Goal: Task Accomplishment & Management: Manage account settings

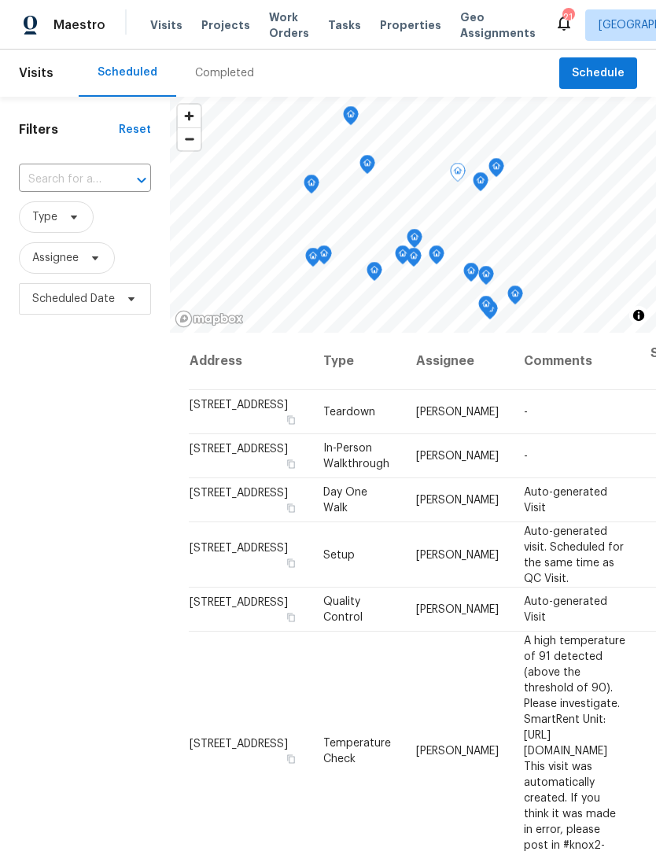
scroll to position [1597, 0]
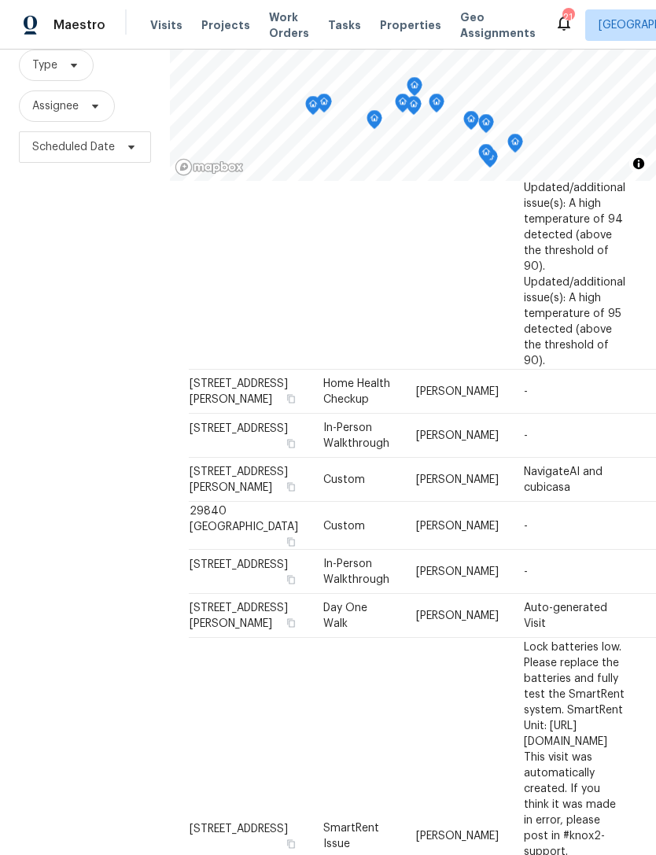
click at [83, 28] on span "Maestro" at bounding box center [80, 25] width 52 height 16
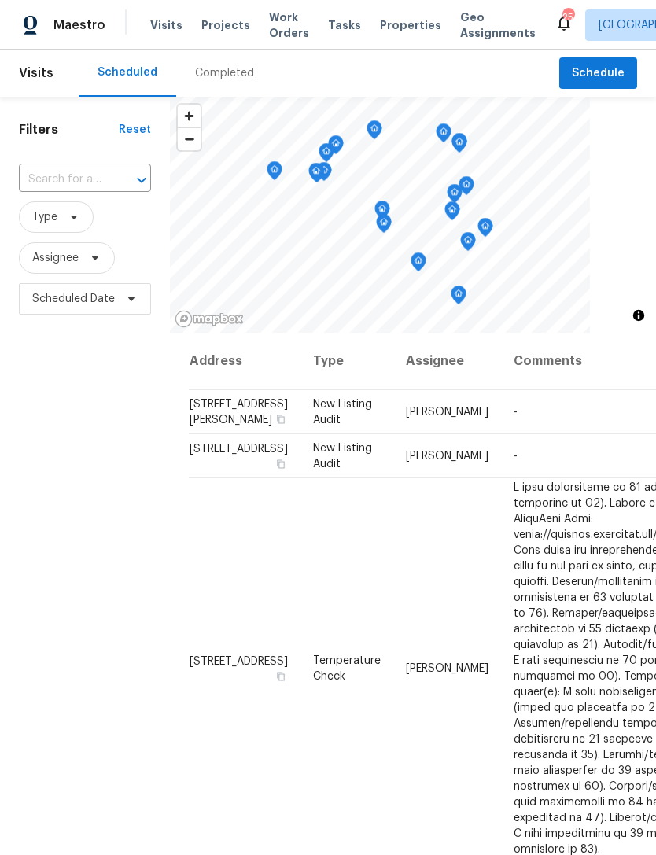
click at [95, 180] on input "text" at bounding box center [63, 180] width 88 height 24
type input "steeple"
click at [84, 229] on li "[STREET_ADDRESS]" at bounding box center [83, 216] width 131 height 26
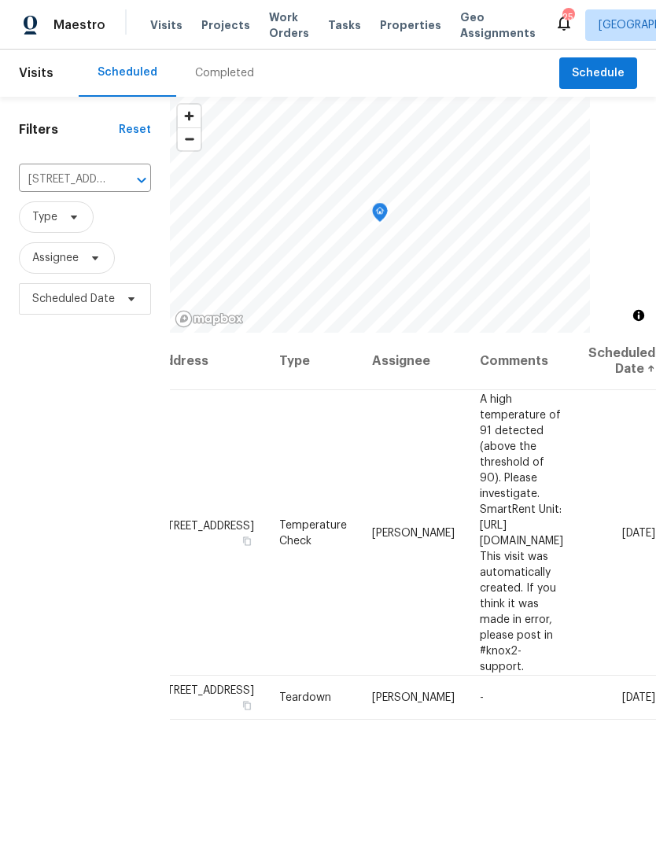
scroll to position [0, 121]
click at [0, 0] on icon at bounding box center [0, 0] width 0 height 0
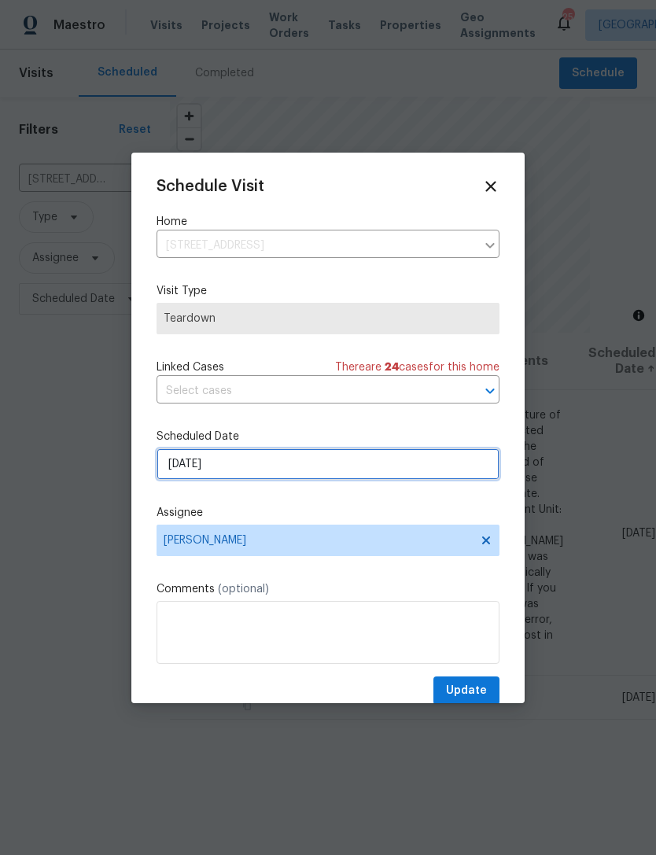
click at [336, 471] on input "9/17/2025" at bounding box center [328, 464] width 343 height 31
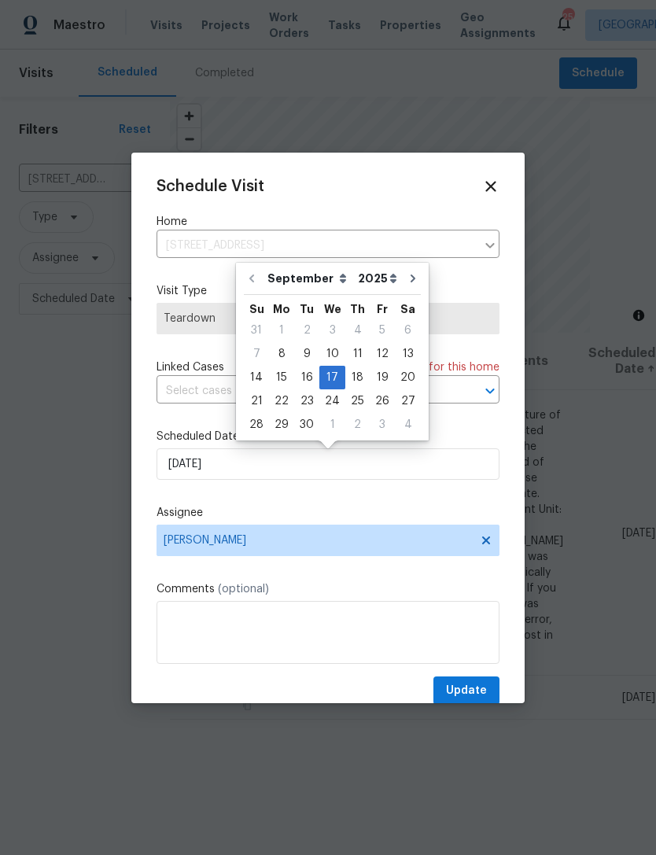
click at [495, 186] on icon at bounding box center [490, 186] width 17 height 17
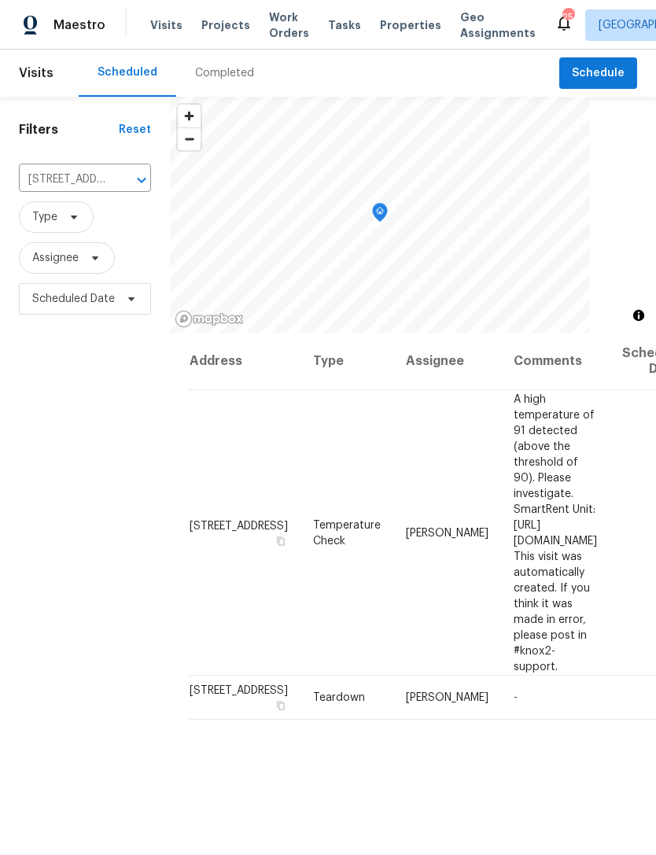
scroll to position [0, 0]
click at [124, 177] on icon "Clear" at bounding box center [120, 179] width 9 height 9
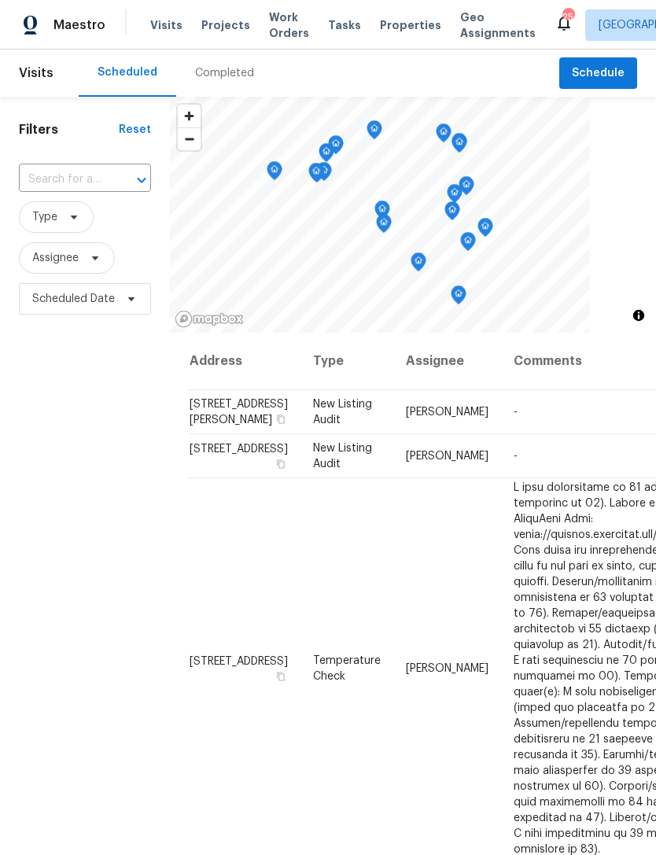
click at [95, 178] on input "text" at bounding box center [63, 180] width 88 height 24
type input "3653"
click at [95, 255] on li "3653 Oak Creek Dr Unit E, Ontario, CA 91761" at bounding box center [83, 242] width 131 height 26
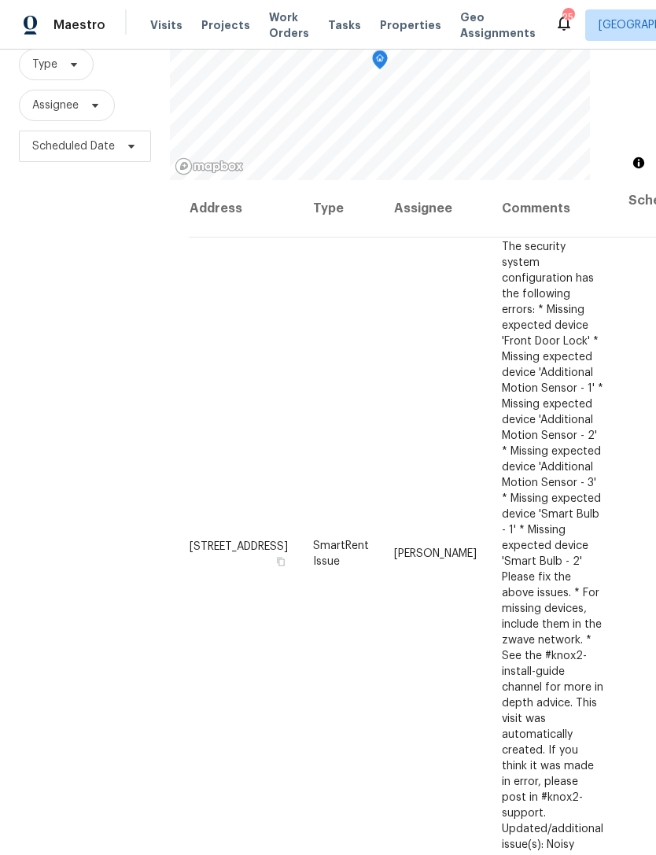
scroll to position [152, 0]
click at [0, 0] on icon at bounding box center [0, 0] width 0 height 0
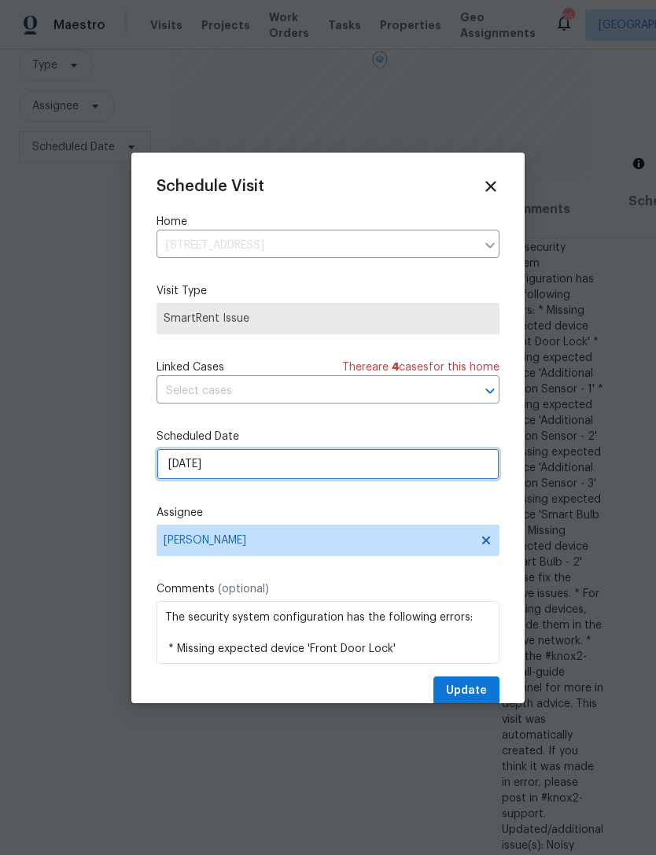
click at [274, 471] on input "9/8/2025" at bounding box center [328, 464] width 343 height 31
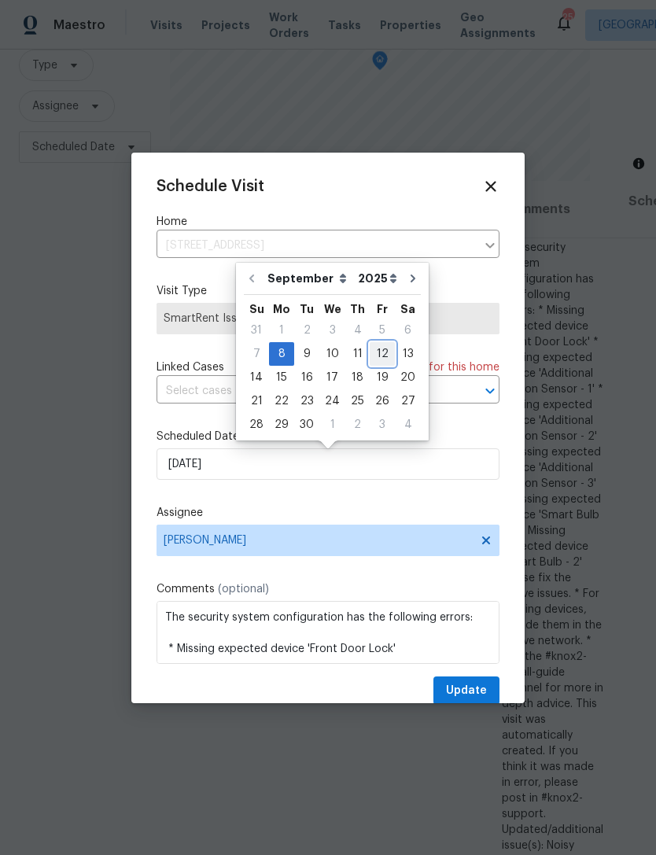
click at [382, 356] on div "12" at bounding box center [382, 354] width 25 height 22
type input "9/12/2025"
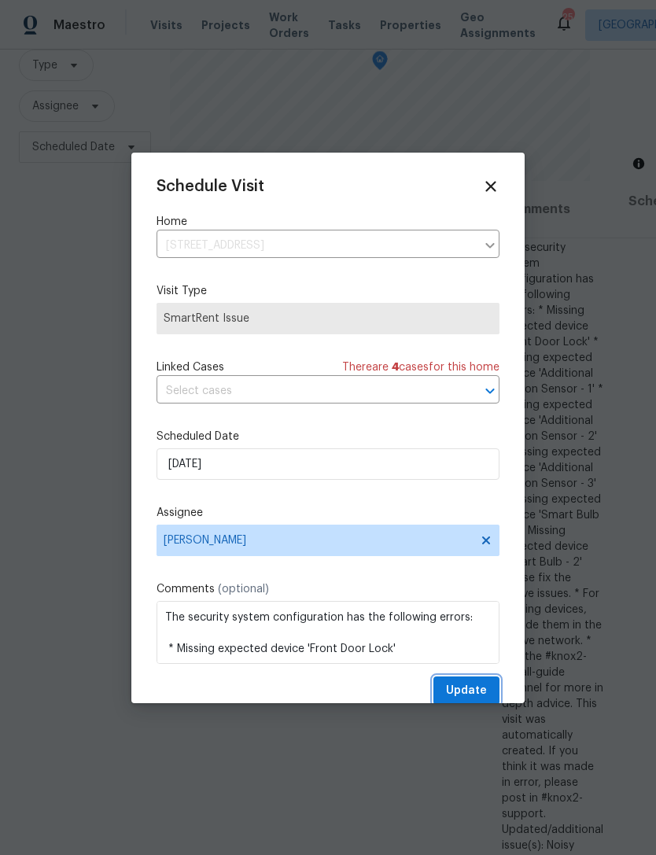
click at [473, 689] on span "Update" at bounding box center [466, 691] width 41 height 20
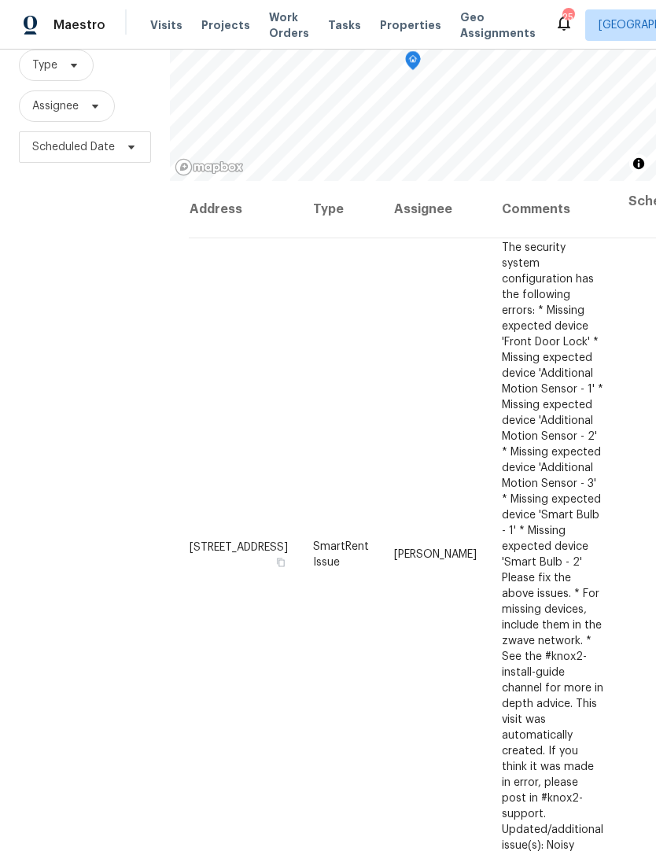
click at [73, 26] on span "Maestro" at bounding box center [80, 25] width 52 height 16
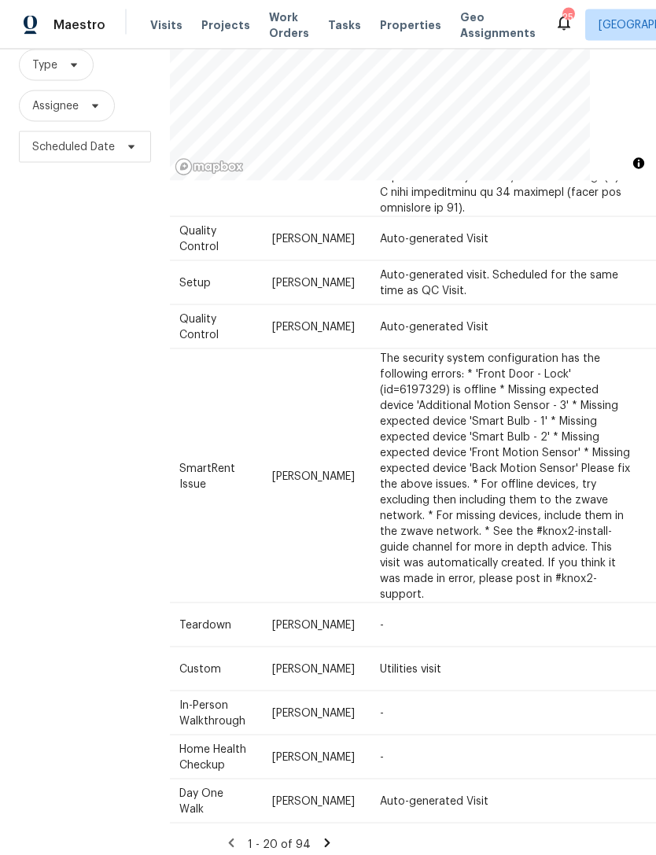
scroll to position [50, 0]
click at [330, 836] on icon at bounding box center [327, 843] width 14 height 14
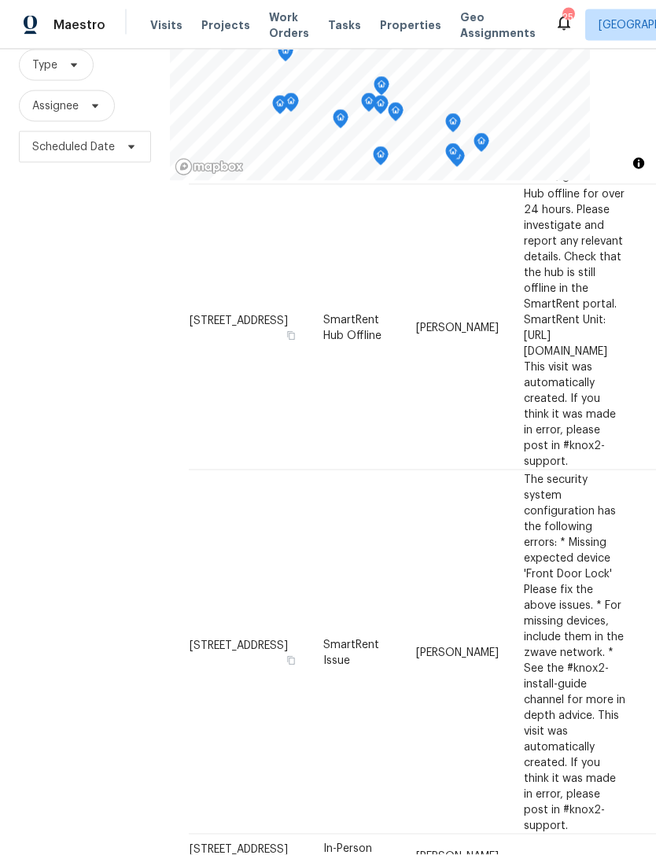
scroll to position [1726, 0]
click at [128, 240] on div "Filters Reset ​ Type Assignee Scheduled Date" at bounding box center [85, 405] width 170 height 921
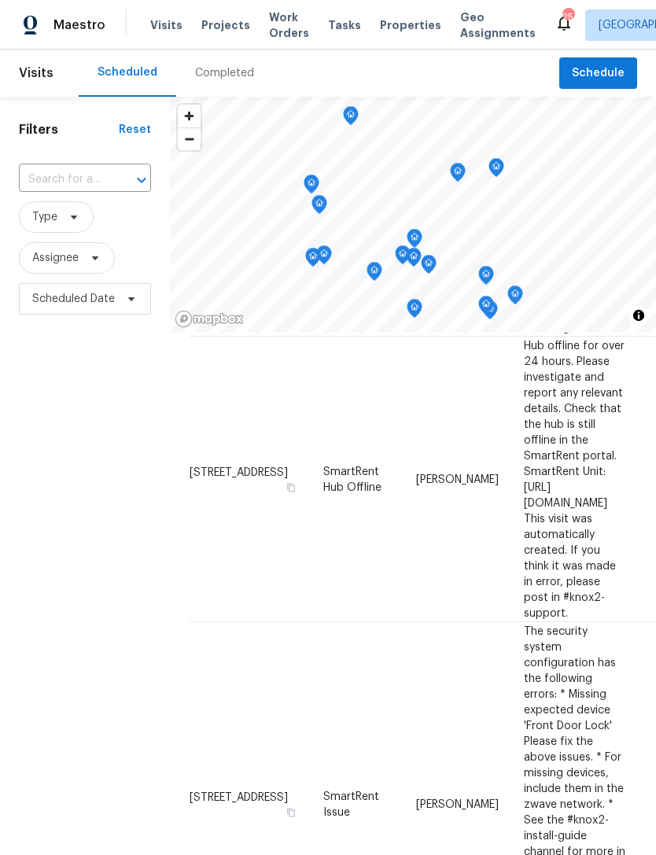
scroll to position [0, 0]
click at [81, 177] on input "text" at bounding box center [63, 180] width 88 height 24
type input "14777"
click at [90, 216] on li "[STREET_ADDRESS]" at bounding box center [83, 216] width 131 height 26
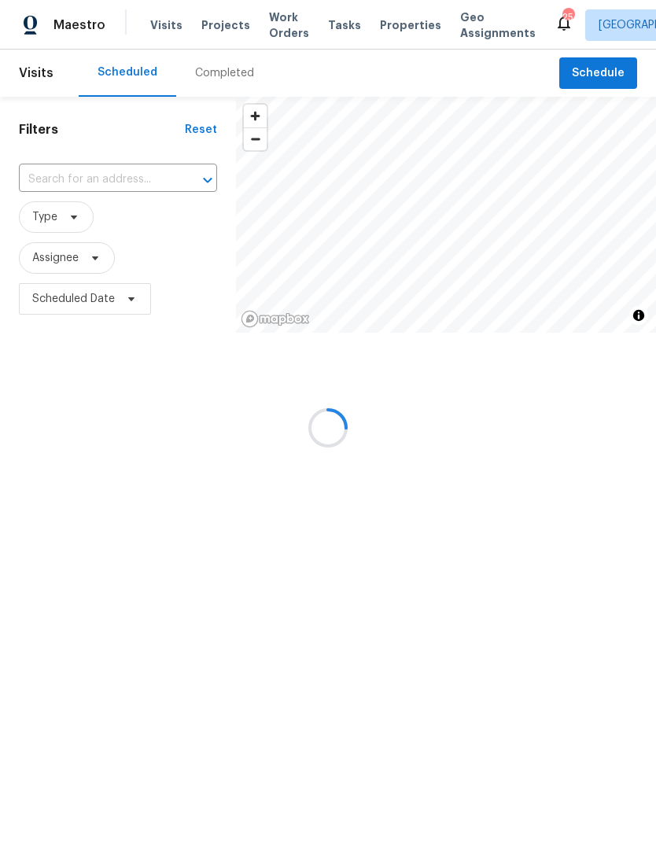
type input "[STREET_ADDRESS]"
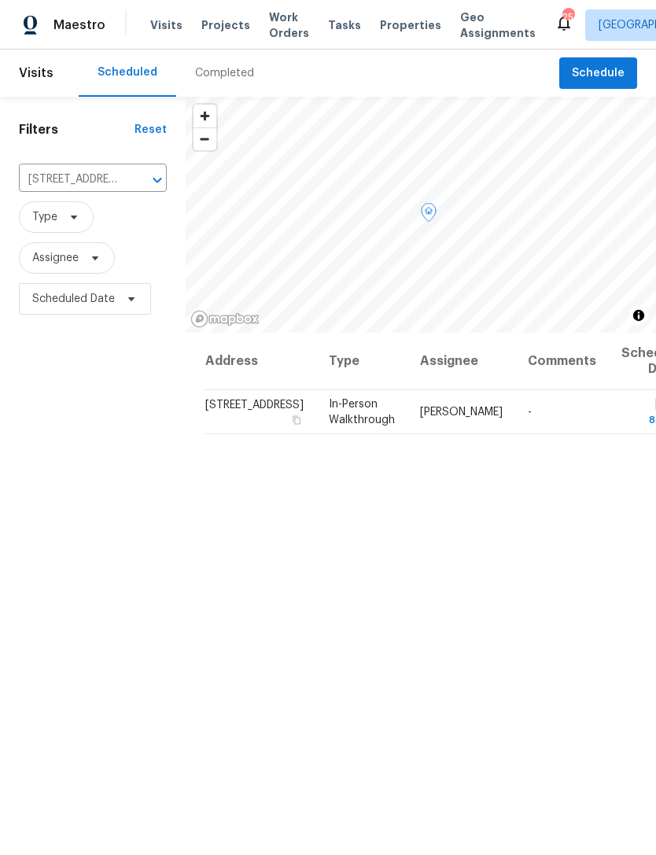
click at [0, 0] on icon at bounding box center [0, 0] width 0 height 0
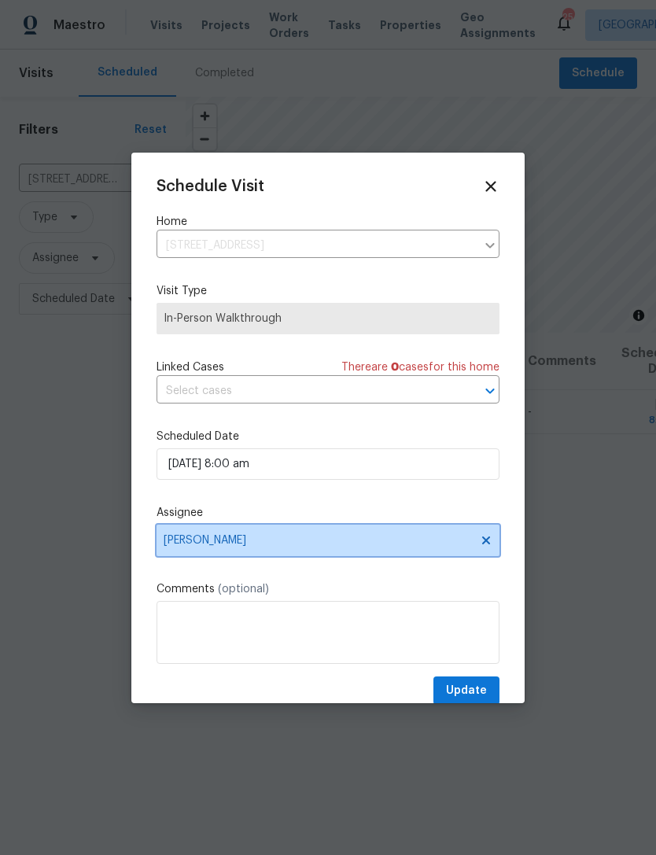
click at [485, 541] on icon at bounding box center [486, 540] width 8 height 8
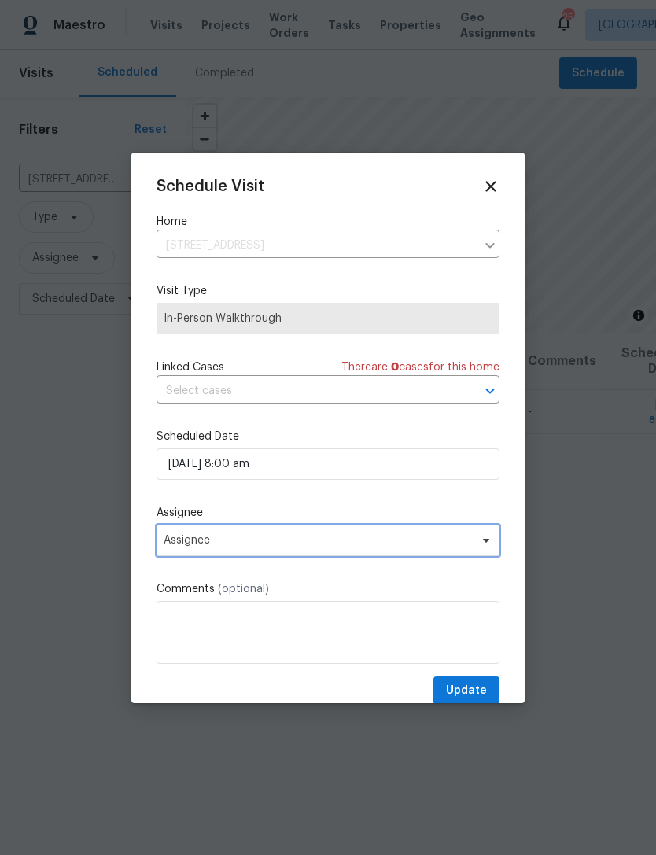
click at [260, 547] on span "Assignee" at bounding box center [318, 540] width 308 height 13
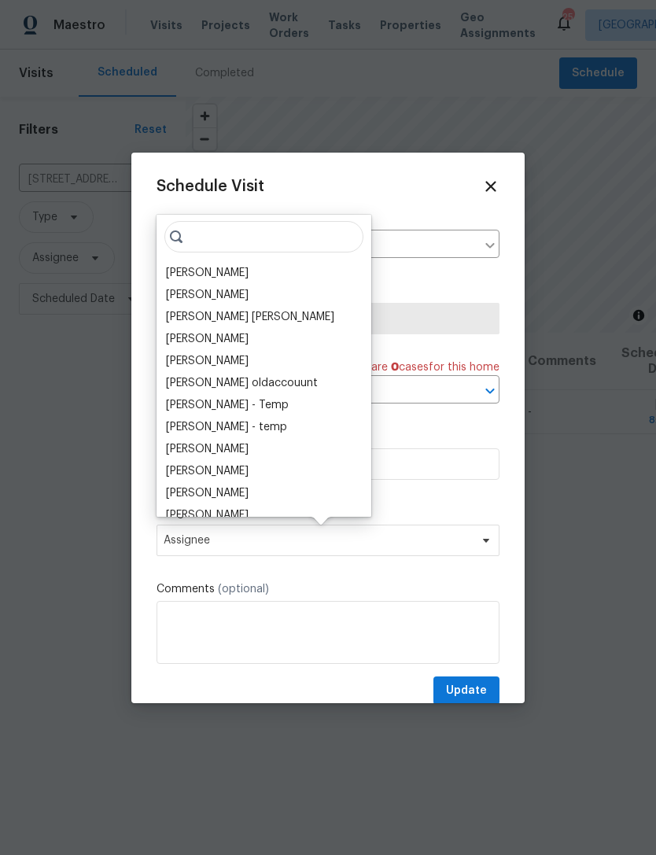
click at [189, 271] on div "[PERSON_NAME]" at bounding box center [207, 273] width 83 height 16
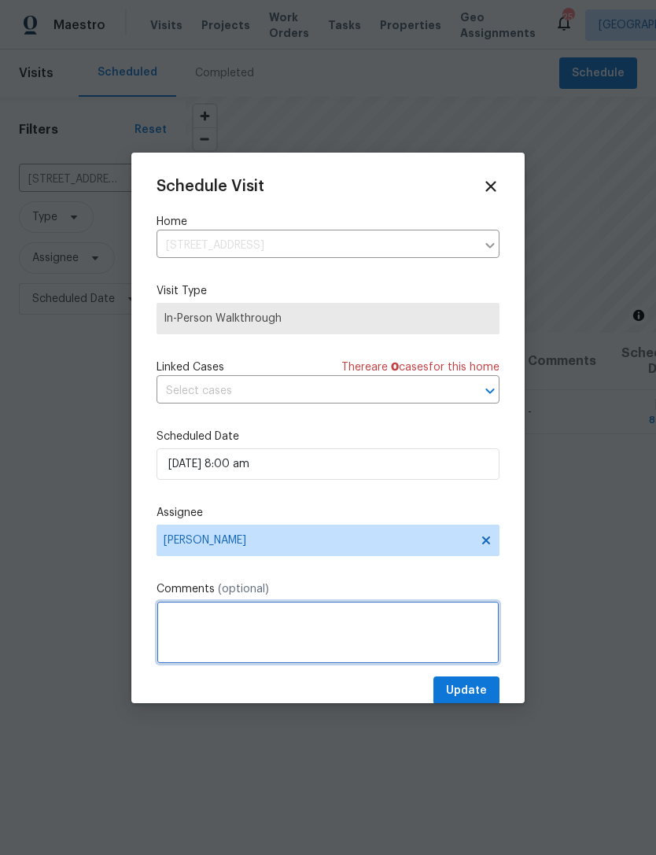
click at [482, 664] on textarea at bounding box center [328, 632] width 343 height 63
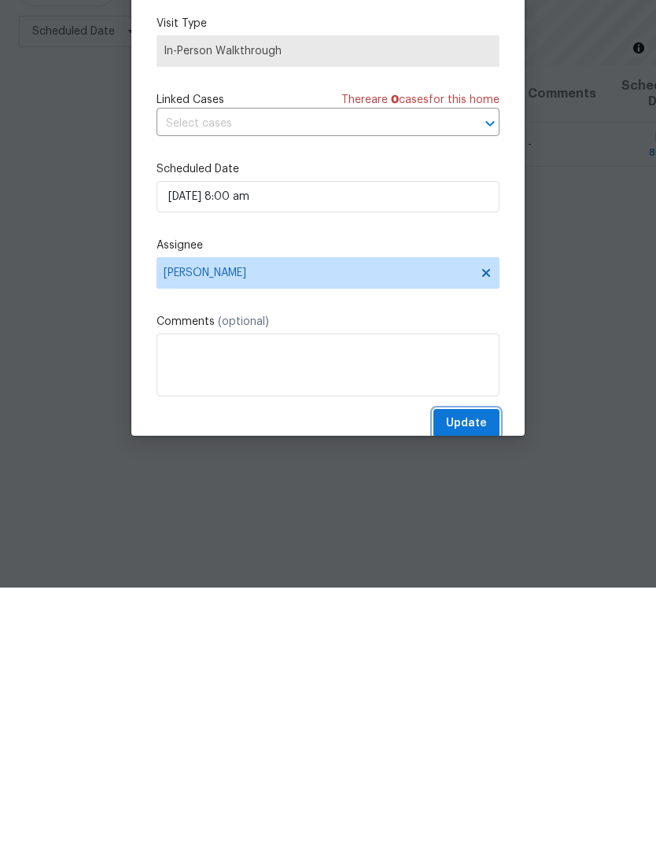
click at [475, 681] on span "Update" at bounding box center [466, 691] width 41 height 20
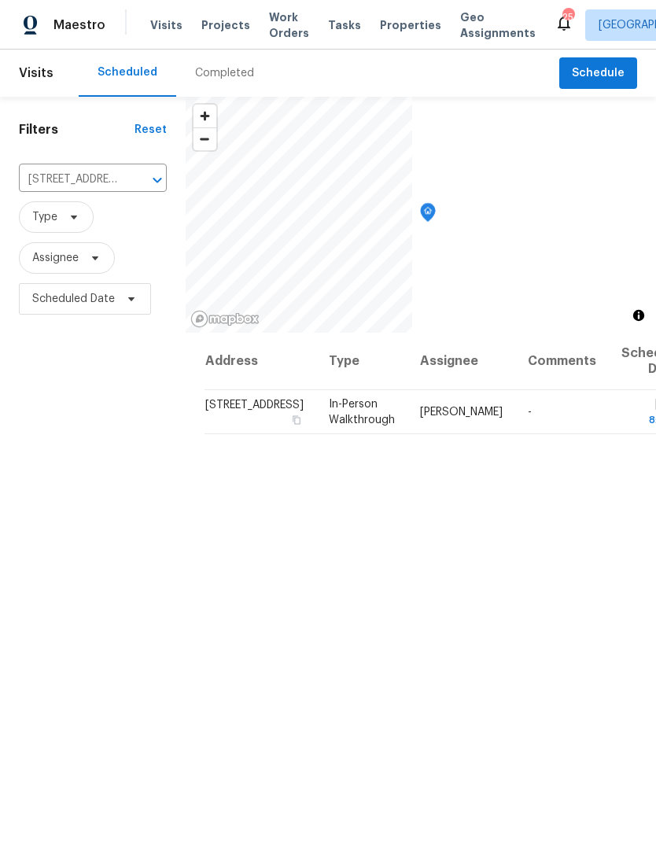
scroll to position [0, 0]
click at [132, 180] on icon "Clear" at bounding box center [136, 179] width 9 height 9
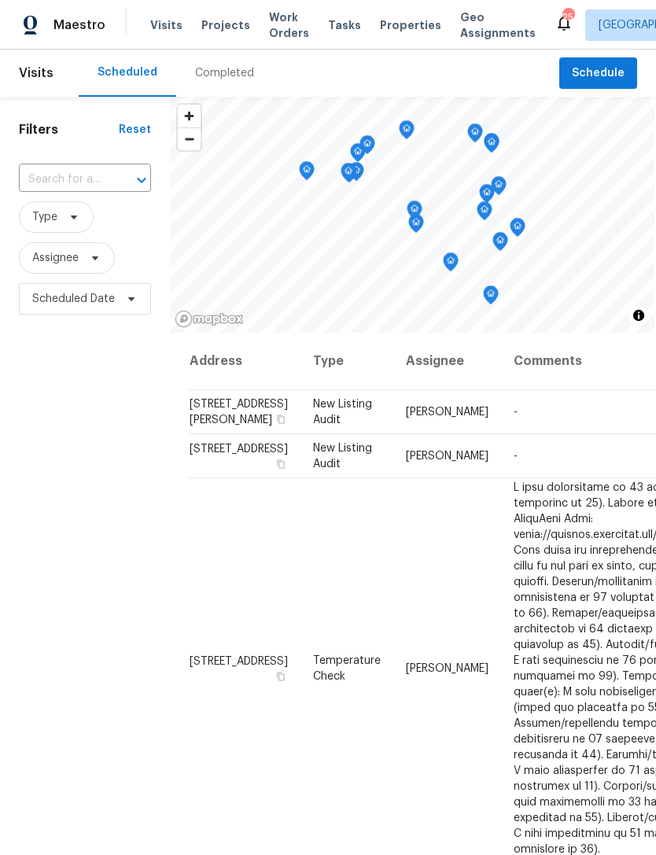
click at [102, 178] on input "text" at bounding box center [63, 180] width 88 height 24
type input "mayfai"
click at [74, 216] on li "[STREET_ADDRESS]" at bounding box center [83, 216] width 131 height 26
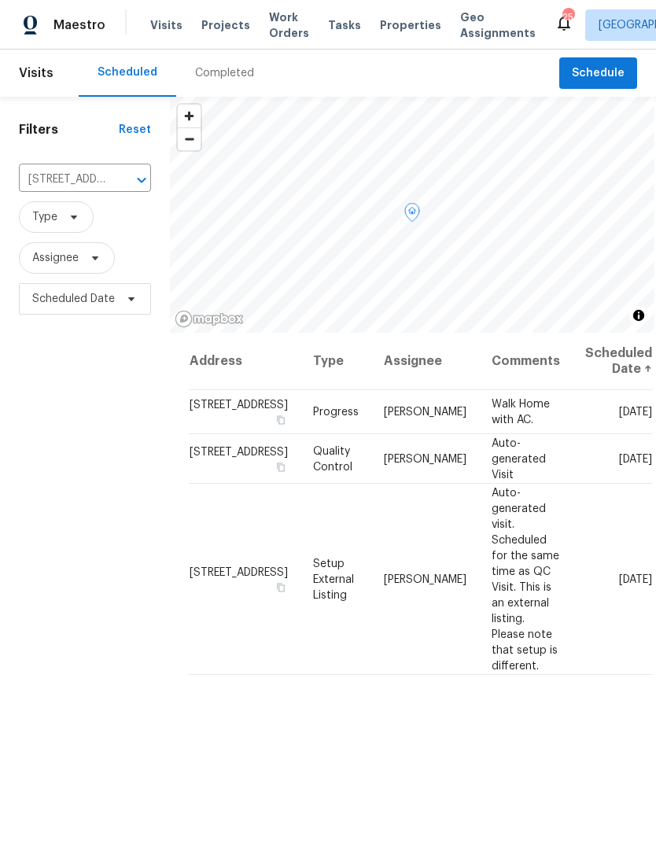
click at [0, 0] on icon at bounding box center [0, 0] width 0 height 0
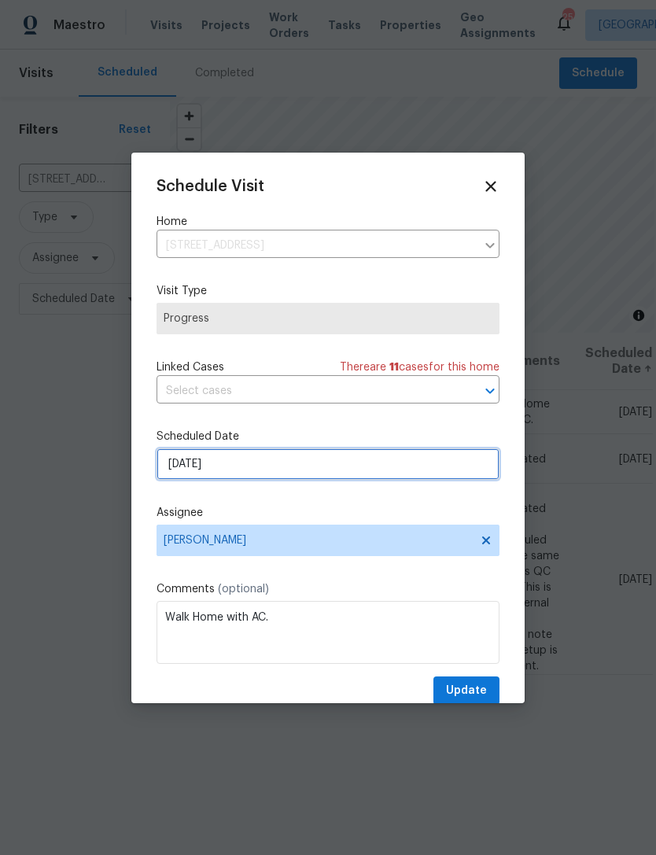
click at [431, 471] on input "[DATE]" at bounding box center [328, 464] width 343 height 31
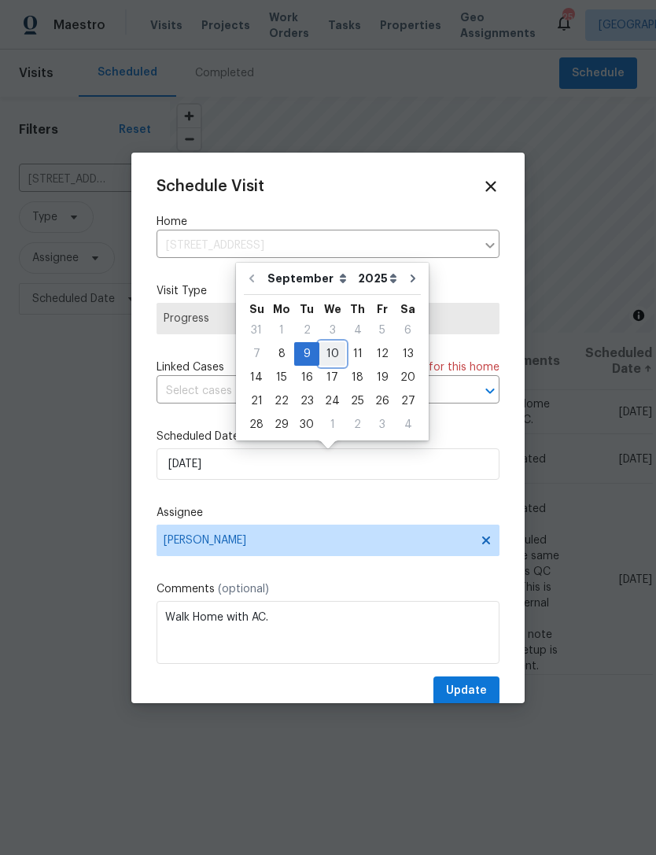
click at [326, 349] on div "10" at bounding box center [332, 354] width 26 height 22
type input "[DATE]"
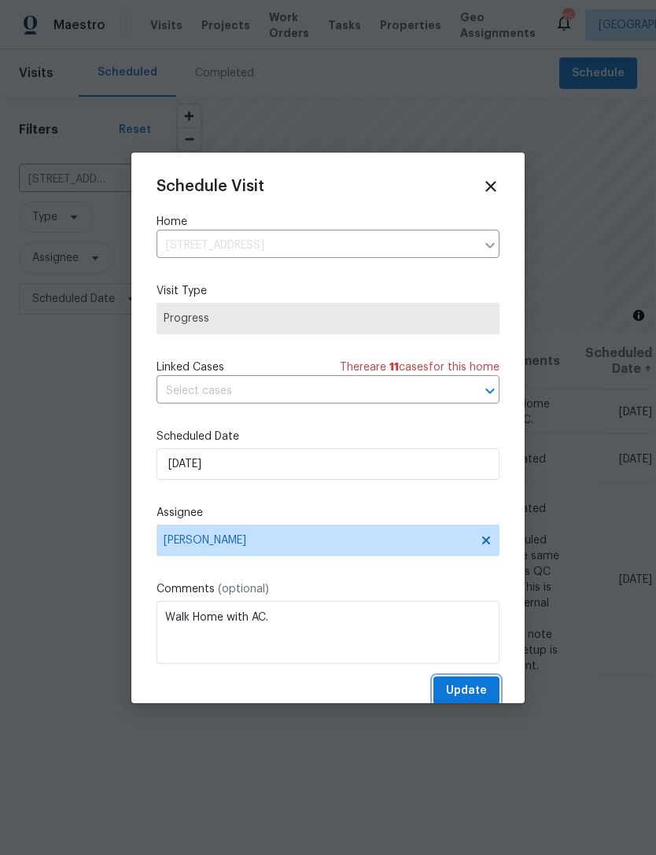
click at [469, 693] on span "Update" at bounding box center [466, 691] width 41 height 20
